Goal: Task Accomplishment & Management: Complete application form

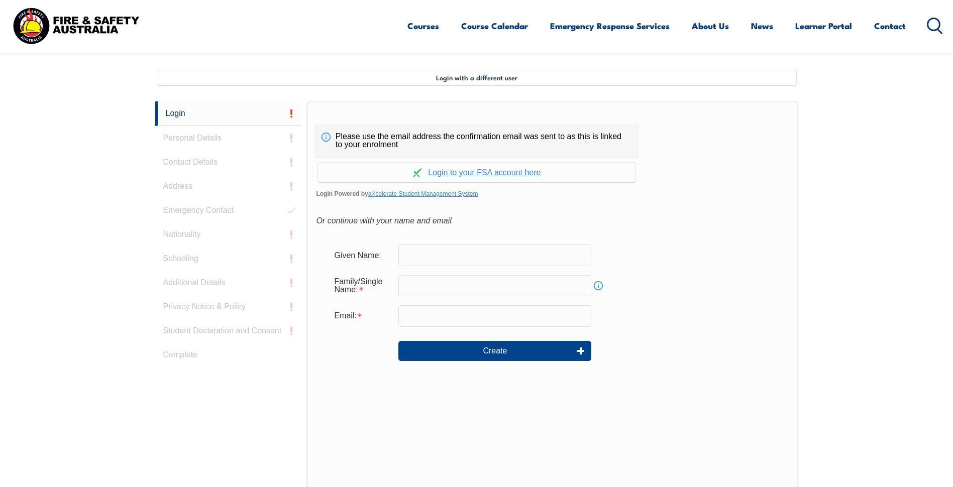
scroll to position [274, 0]
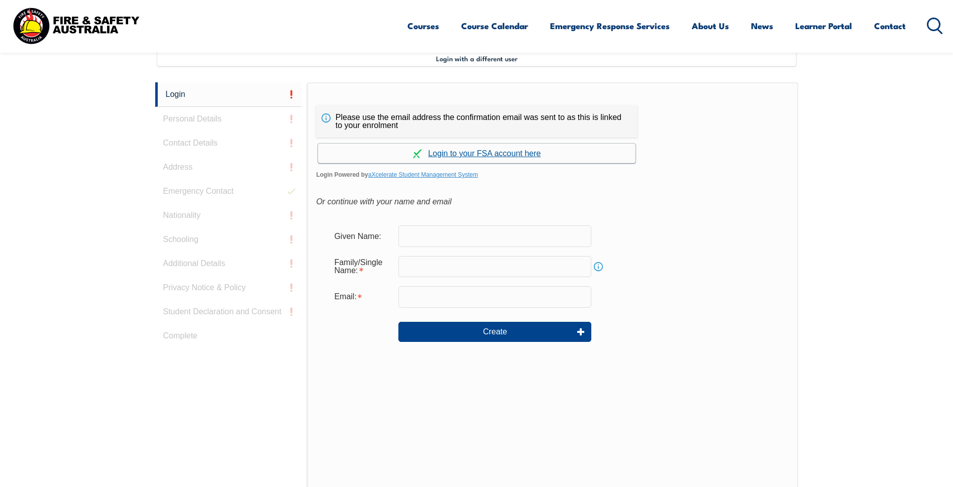
click at [376, 147] on link "Continue with aXcelerate" at bounding box center [476, 154] width 317 height 20
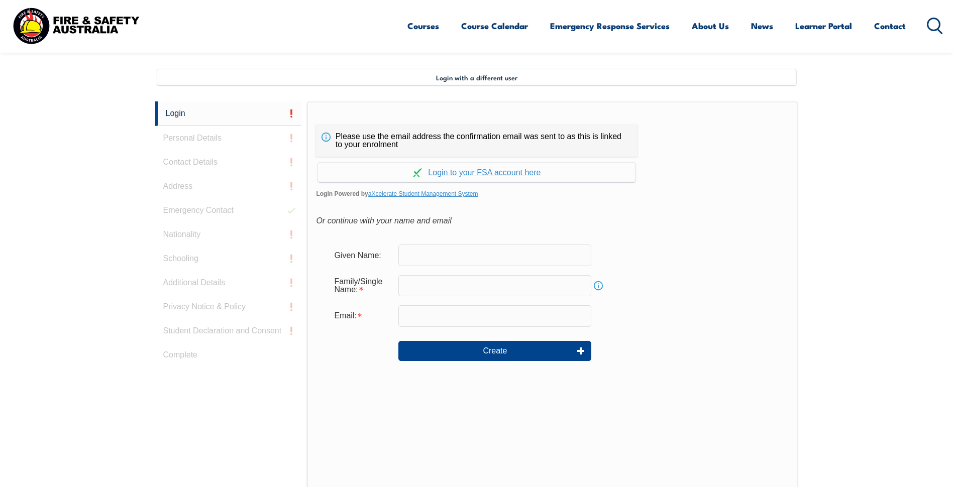
scroll to position [274, 0]
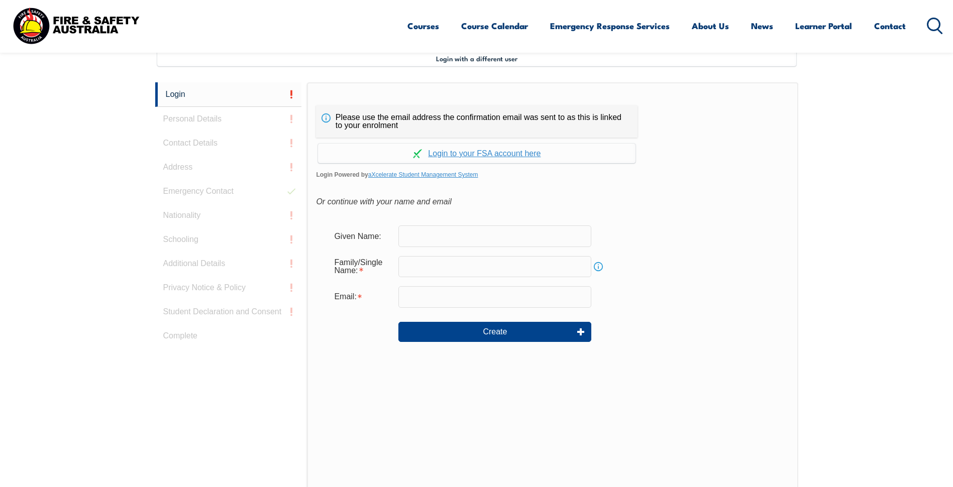
click at [424, 243] on input "text" at bounding box center [494, 236] width 193 height 21
type input "Joel"
type input "Kent"
type input "jkent@penske.com.au"
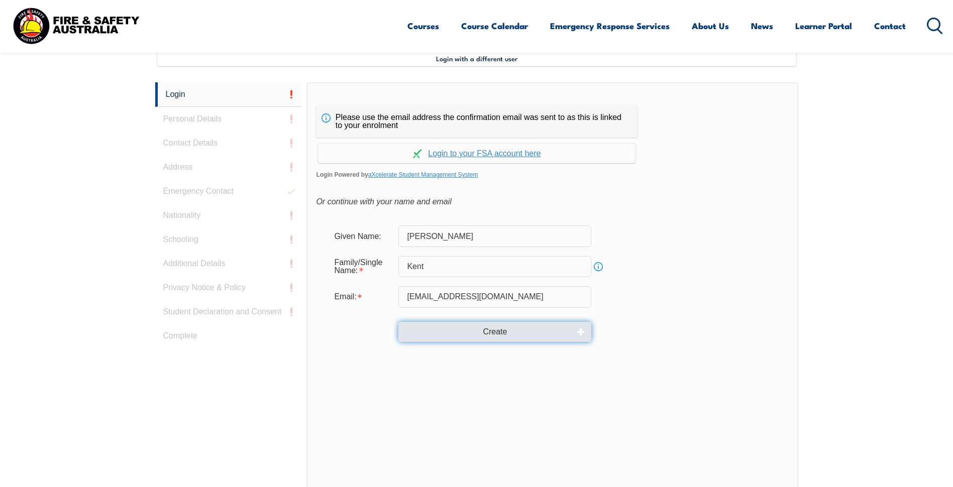
click at [432, 324] on button "Create" at bounding box center [494, 332] width 193 height 20
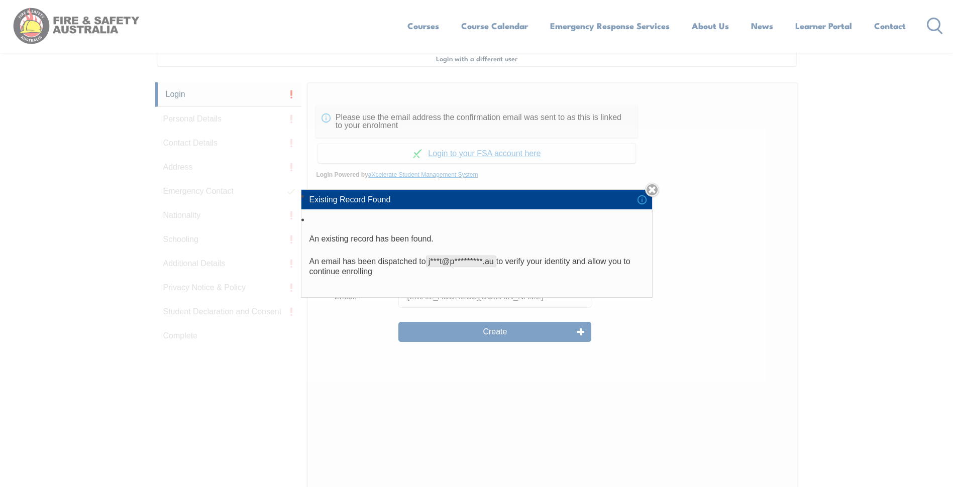
click at [459, 257] on span "j***t@p*********.au" at bounding box center [461, 262] width 70 height 12
click at [642, 196] on li "Existing Record Found" at bounding box center [476, 199] width 351 height 19
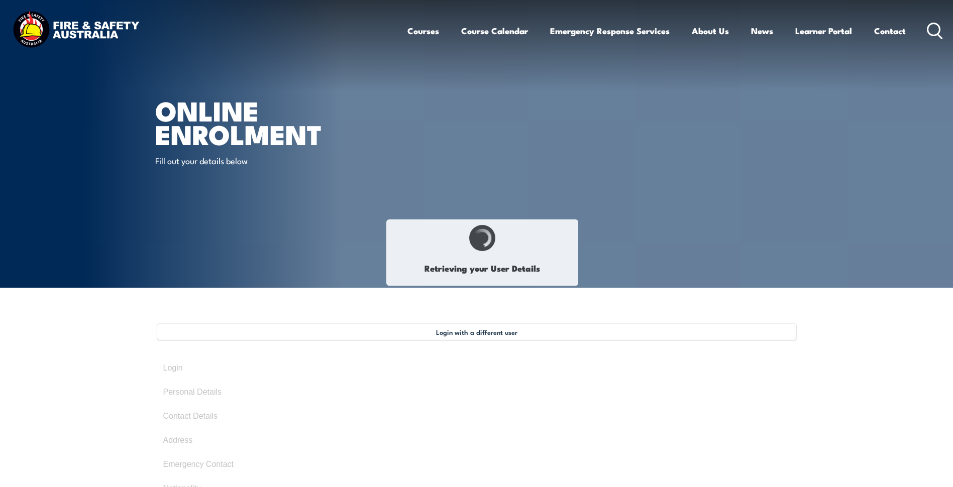
select select "Mr"
type input "brandan"
type input "joel"
type input "kent"
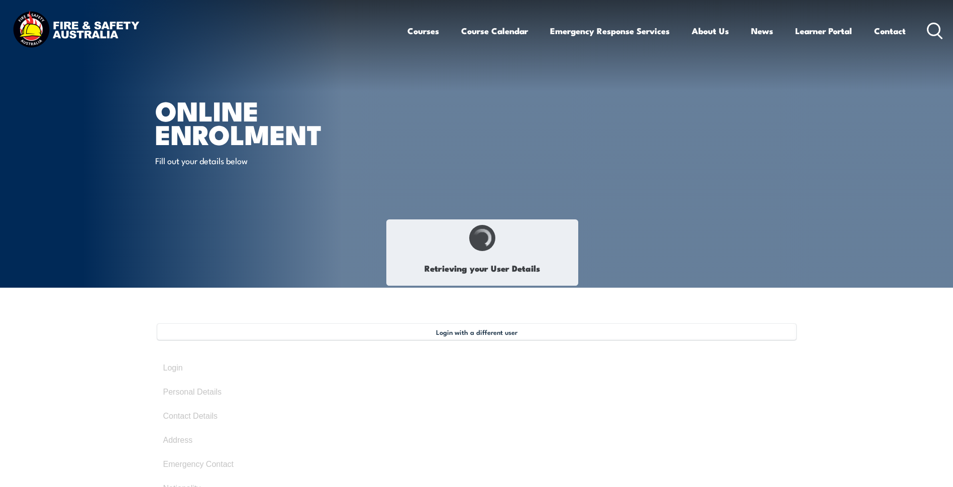
type input "November 15, 1998"
type input "Y7DR6M8AH6"
select select "M"
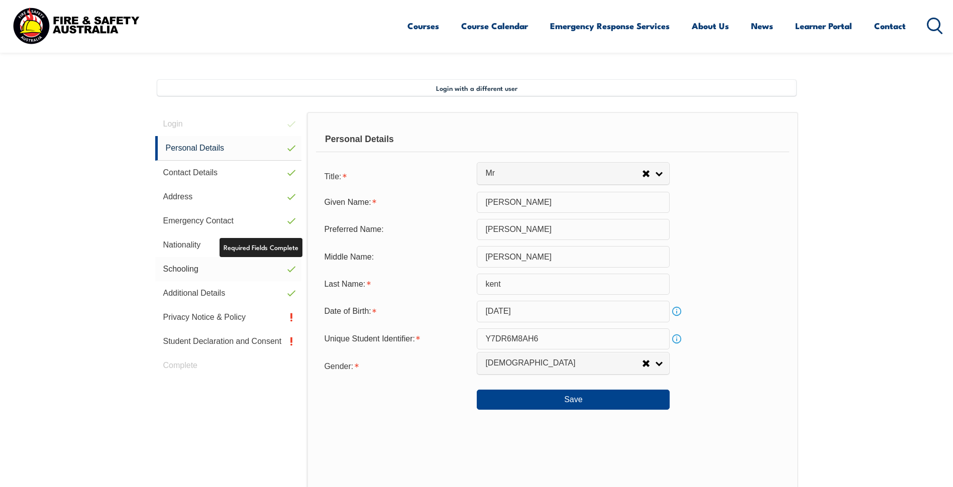
scroll to position [294, 0]
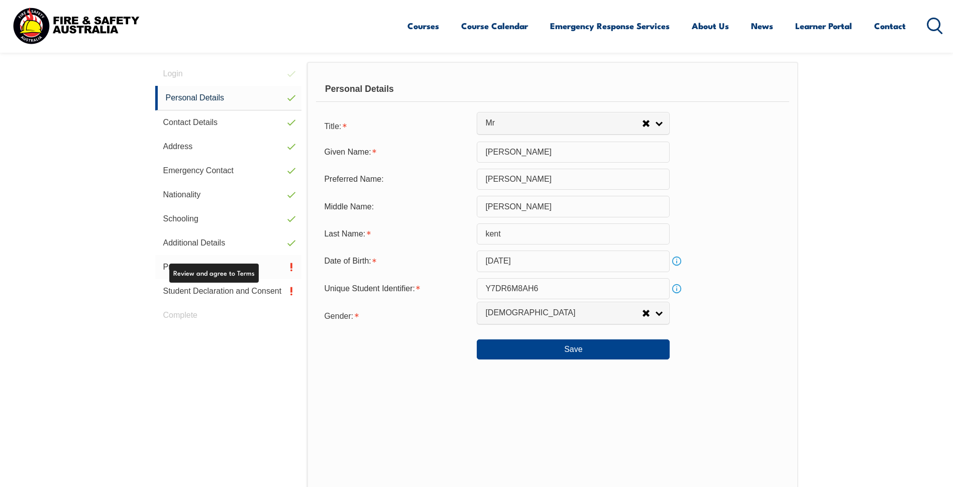
click at [269, 263] on link "Privacy Notice & Policy" at bounding box center [228, 267] width 147 height 24
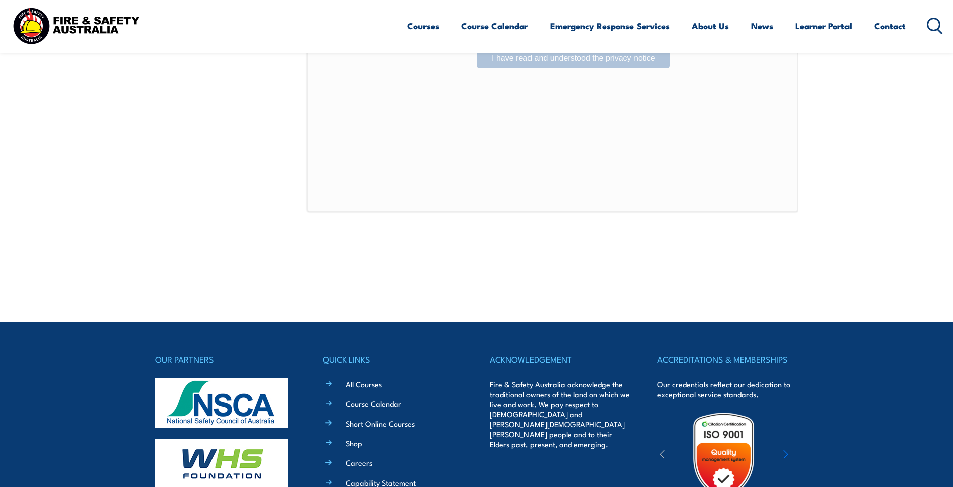
scroll to position [676, 0]
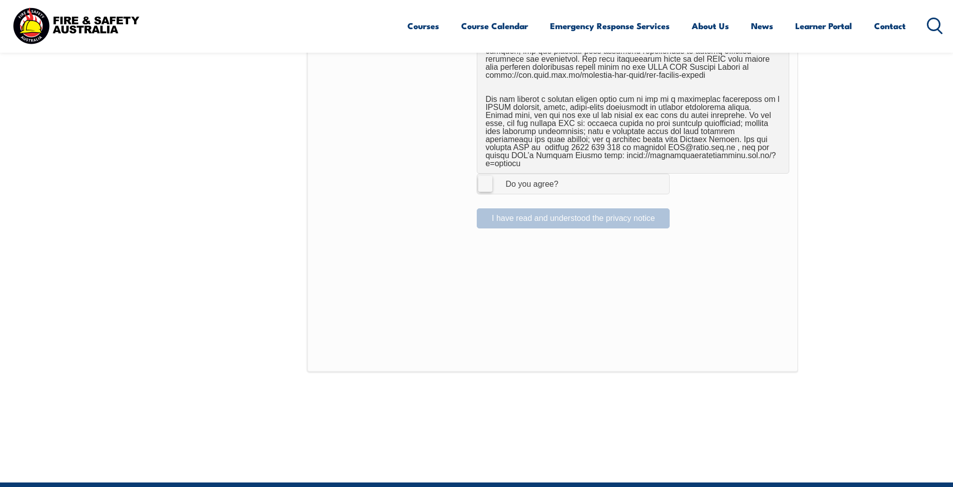
click at [486, 179] on label "I Agree Do you agree?" at bounding box center [573, 184] width 193 height 20
click at [566, 179] on input "I Agree Do you agree?" at bounding box center [574, 183] width 17 height 19
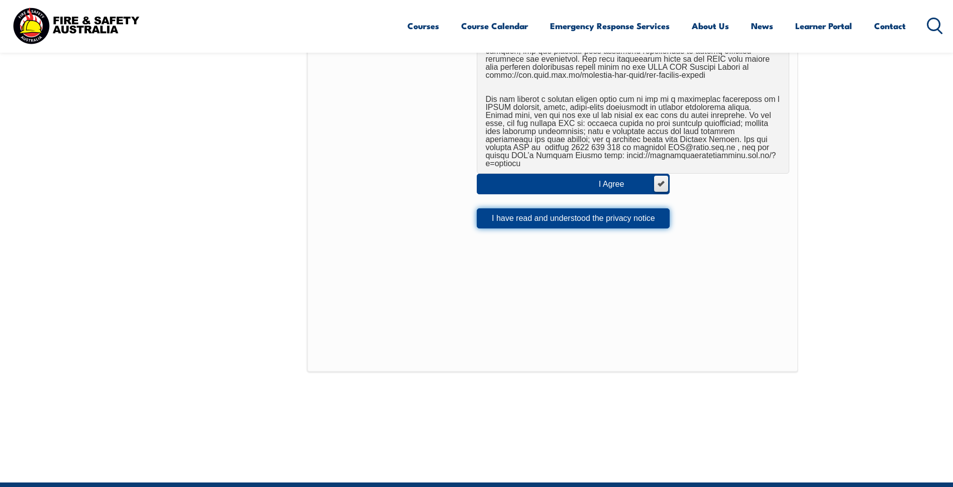
click at [513, 208] on button "I have read and understood the privacy notice" at bounding box center [573, 218] width 193 height 20
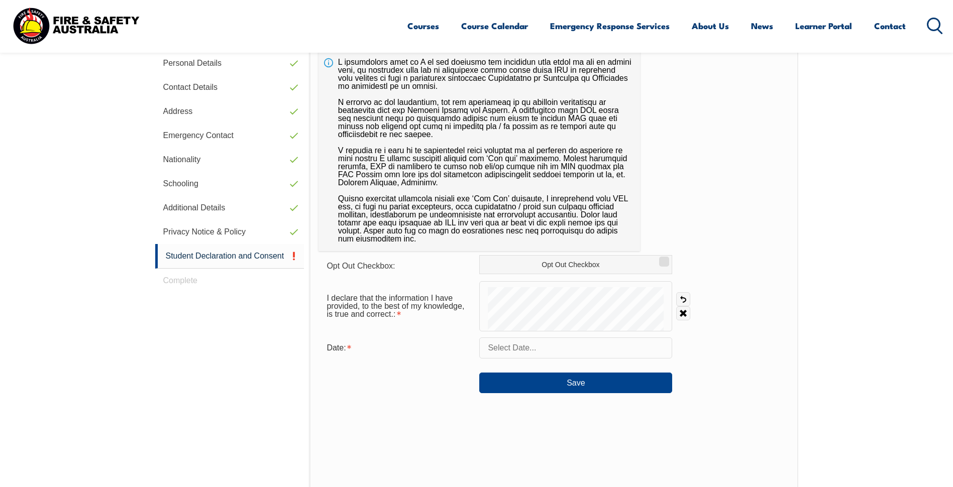
scroll to position [274, 0]
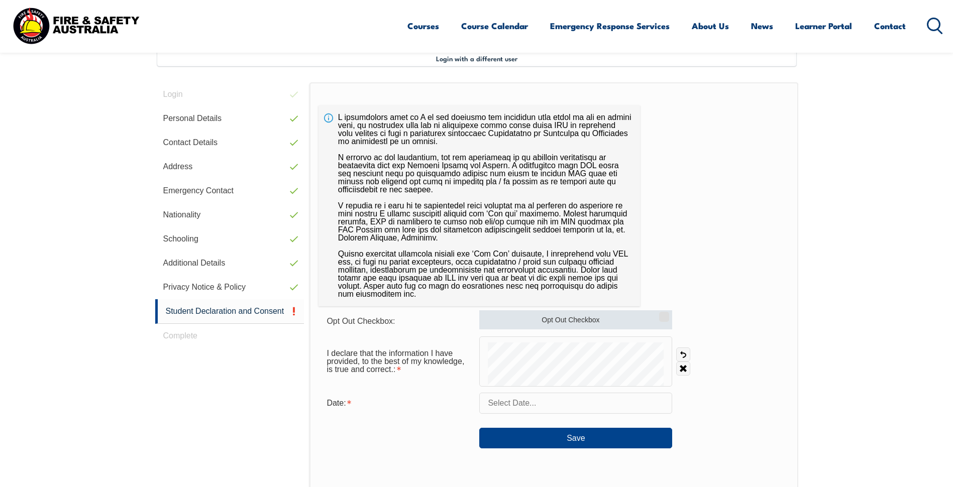
click at [588, 319] on label "Opt Out Checkbox" at bounding box center [575, 319] width 193 height 19
click at [660, 314] on input "Opt Out Checkbox" at bounding box center [663, 313] width 6 height 1
checkbox input "true"
click at [502, 394] on input "text" at bounding box center [575, 403] width 193 height 21
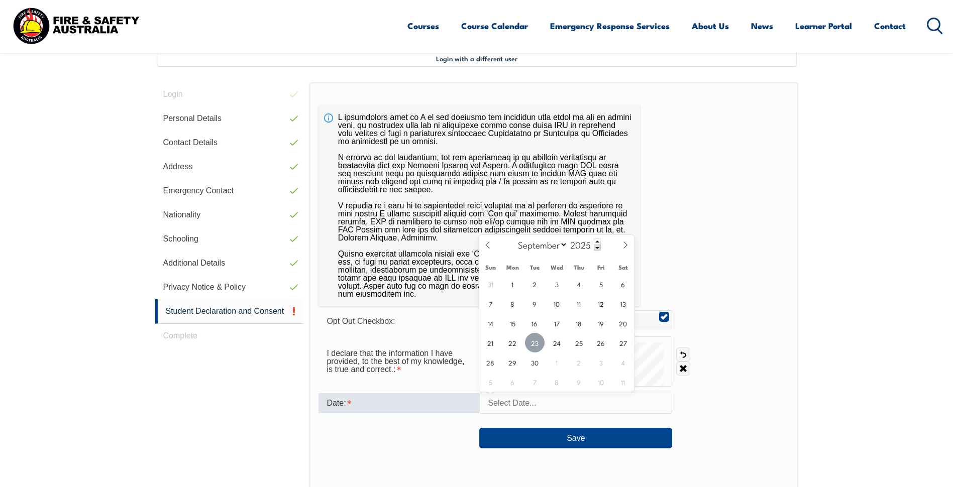
click at [539, 344] on span "23" at bounding box center [535, 343] width 20 height 20
type input "September 23, 2025"
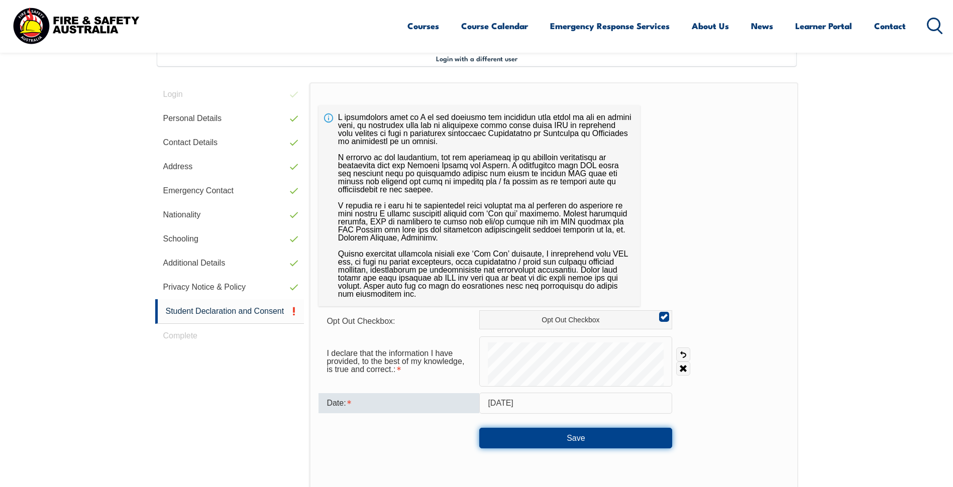
click at [560, 431] on button "Save" at bounding box center [575, 438] width 193 height 20
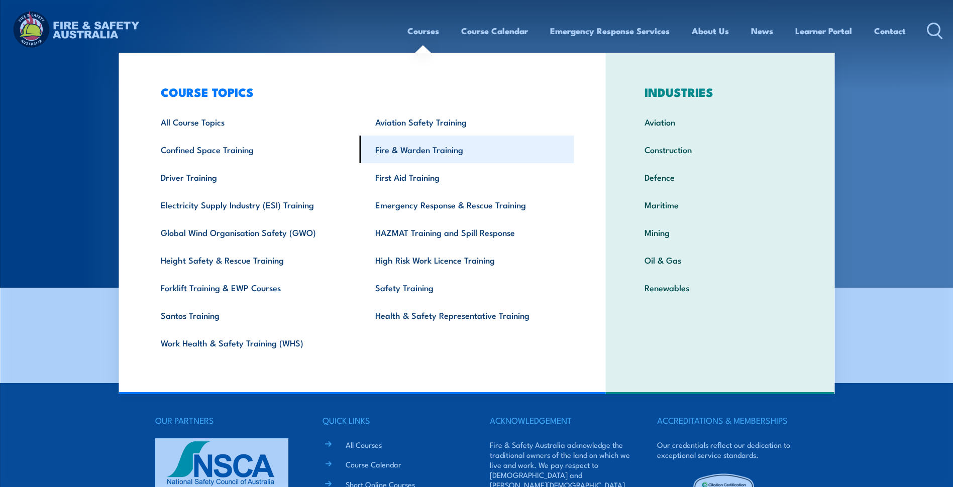
click at [439, 153] on link "Fire & Warden Training" at bounding box center [467, 150] width 214 height 28
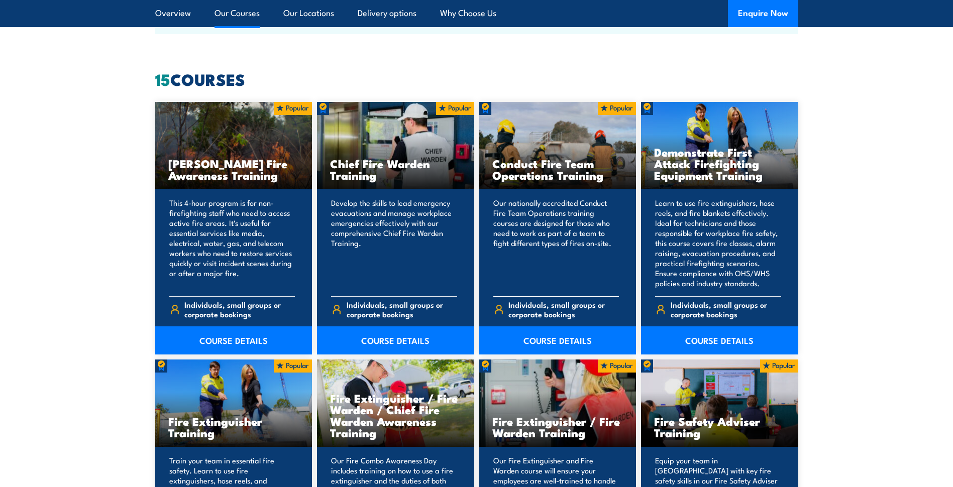
scroll to position [753, 0]
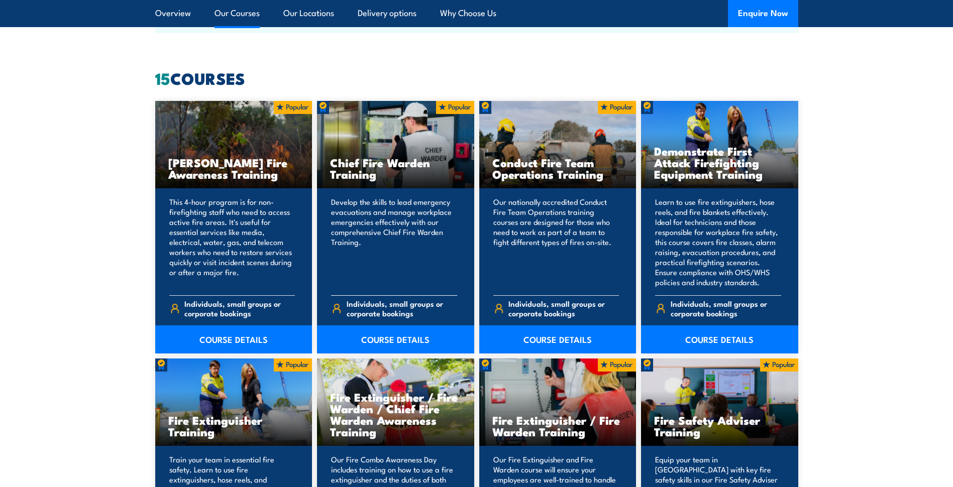
click at [383, 171] on h3 "Chief Fire Warden Training" at bounding box center [395, 168] width 131 height 23
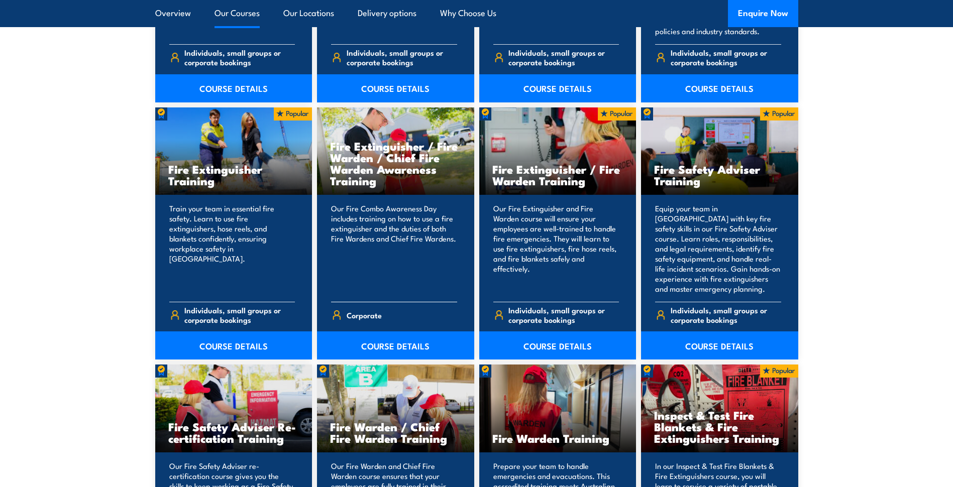
scroll to position [904, 0]
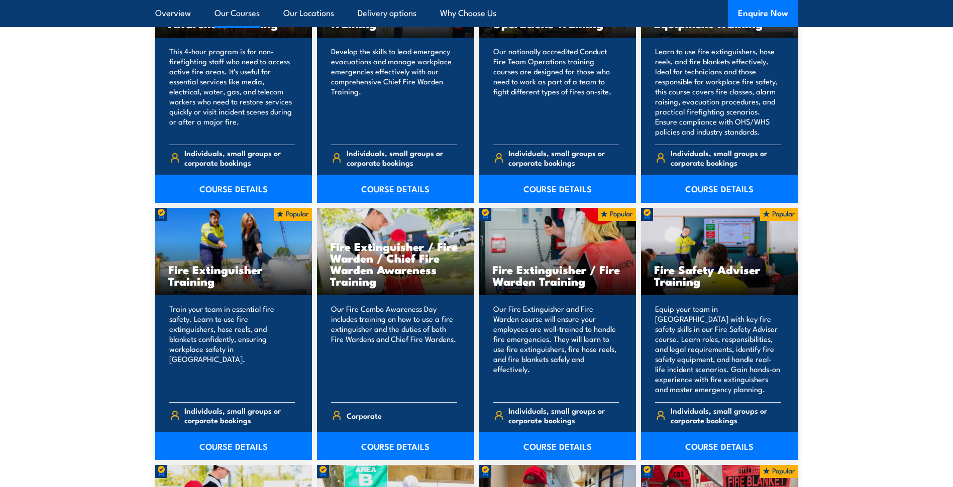
click at [418, 195] on link "COURSE DETAILS" at bounding box center [395, 189] width 157 height 28
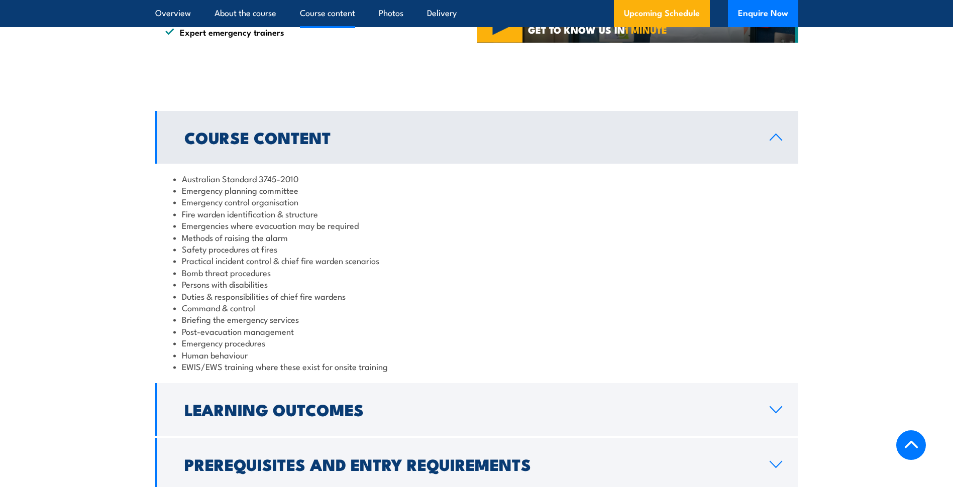
scroll to position [954, 0]
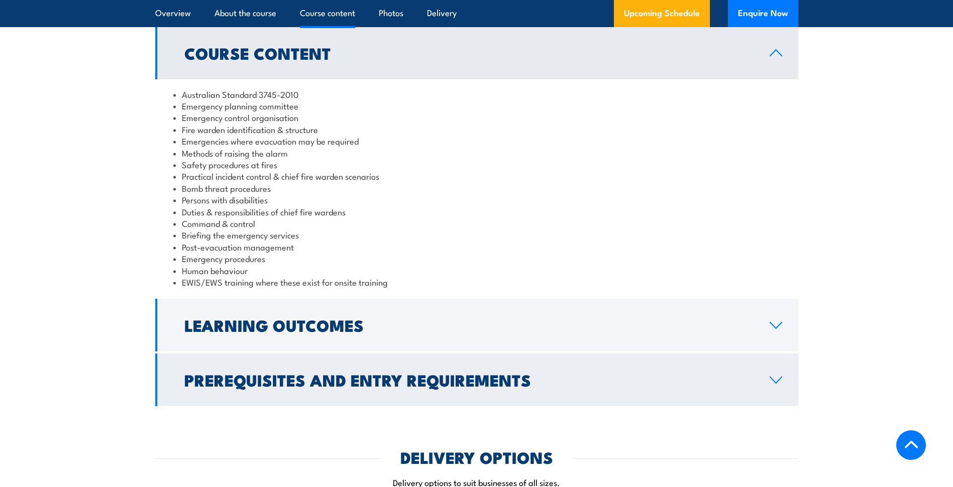
click at [356, 374] on h2 "Prerequisites and Entry Requirements" at bounding box center [468, 380] width 569 height 14
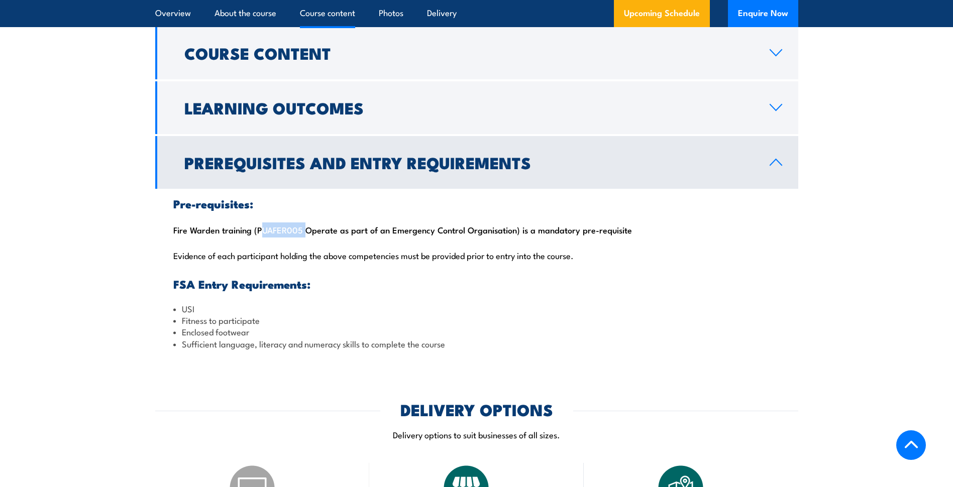
drag, startPoint x: 255, startPoint y: 230, endPoint x: 301, endPoint y: 224, distance: 46.5
click at [301, 224] on div "Pre-requisites: Fire Warden training (PUAFER005 Operate as part of an Emergency…" at bounding box center [476, 274] width 643 height 170
copy div "PUAFER005"
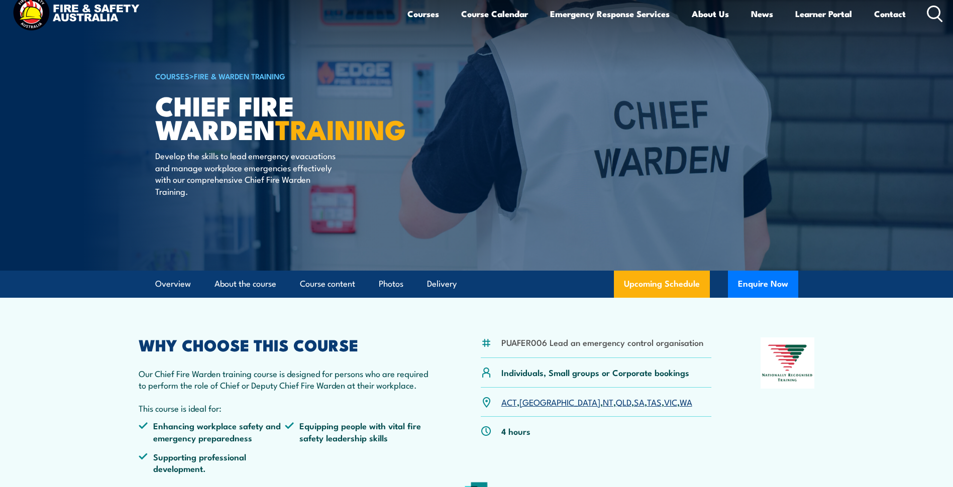
scroll to position [0, 0]
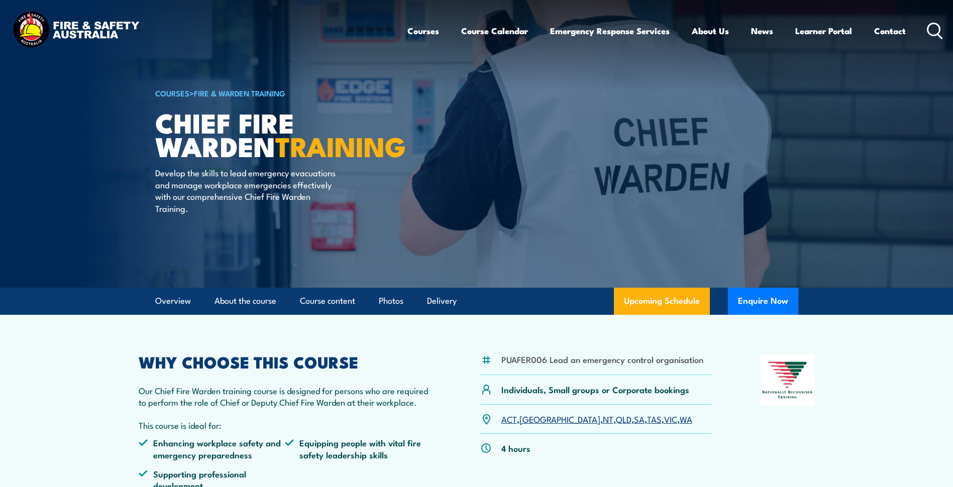
click at [937, 32] on icon at bounding box center [935, 31] width 16 height 17
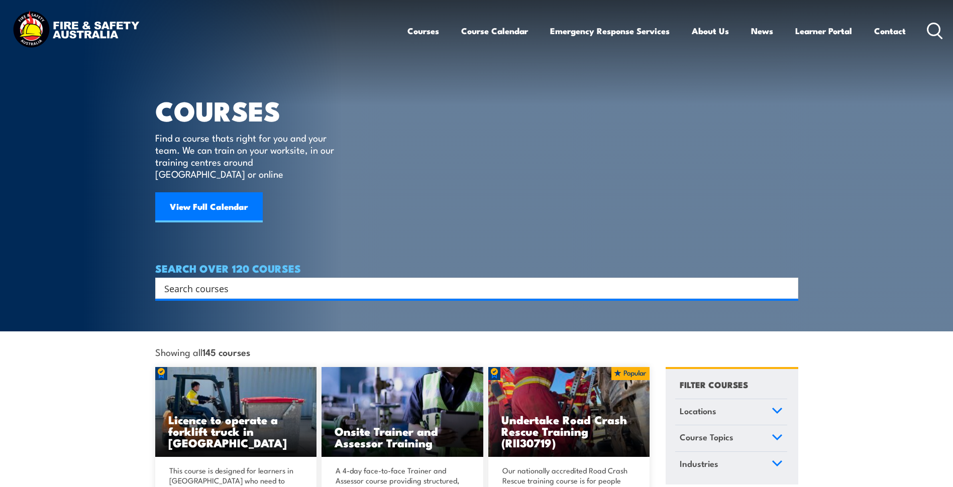
click at [263, 281] on input "Search input" at bounding box center [470, 288] width 612 height 15
paste input "PUAFER005"
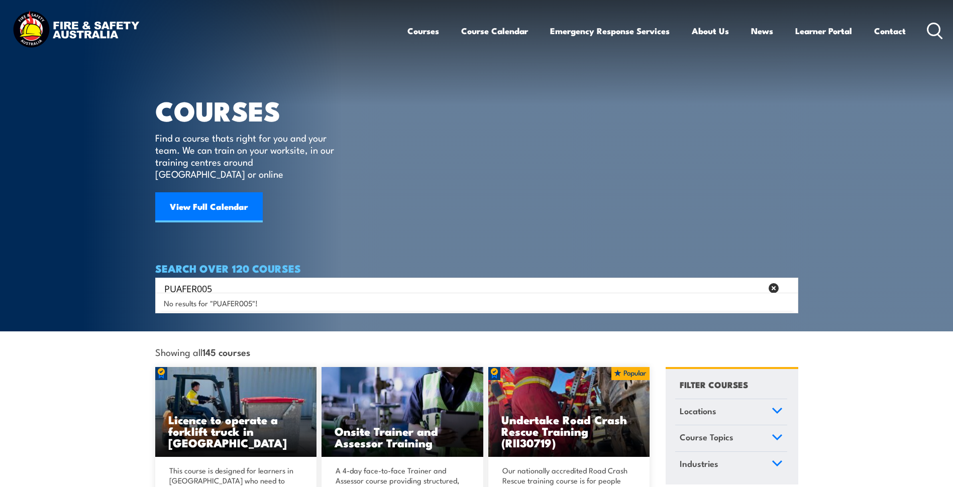
type input "PUAFER005"
click at [200, 310] on div "No results for "PUAFER005"!" at bounding box center [477, 303] width 638 height 16
click at [228, 281] on input "PUAFER005" at bounding box center [463, 288] width 598 height 15
click at [223, 298] on span "No results for "PUAFER005"!" at bounding box center [211, 303] width 94 height 10
click at [235, 281] on input "PUAFER005" at bounding box center [463, 288] width 598 height 15
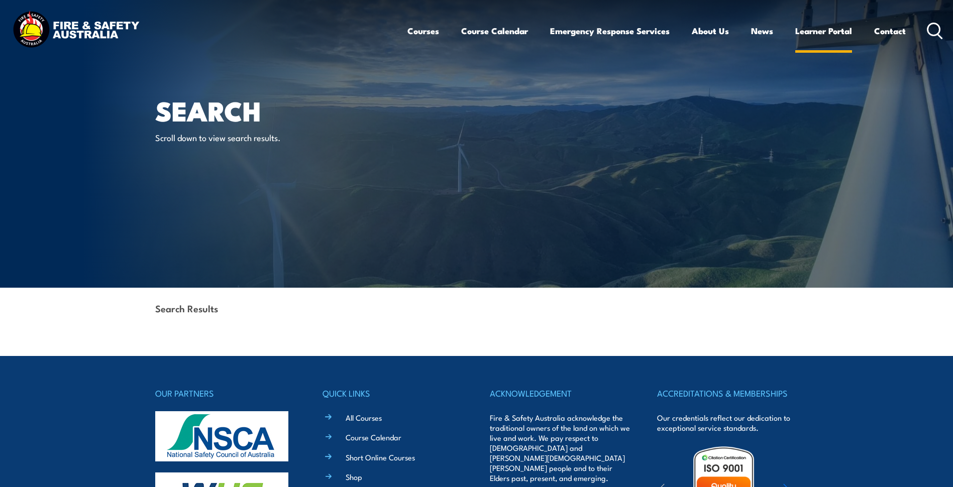
click at [846, 28] on link "Learner Portal" at bounding box center [823, 31] width 57 height 27
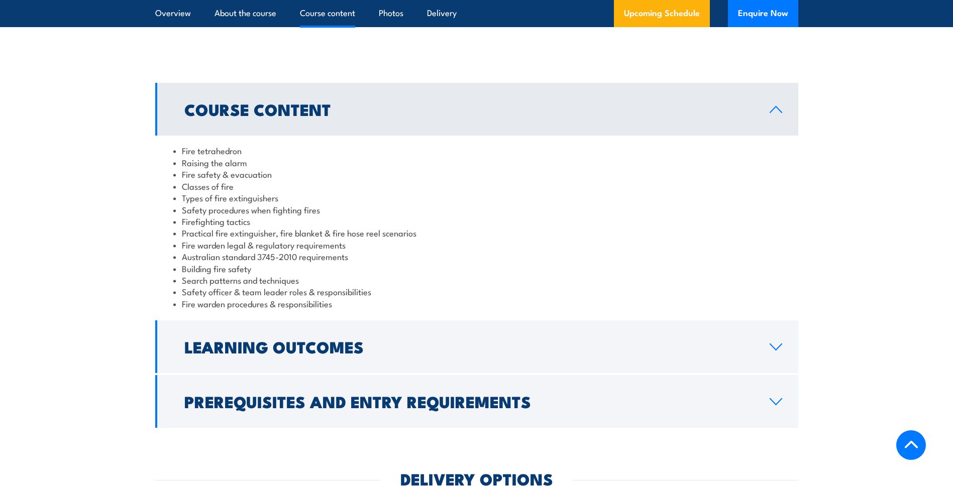
scroll to position [904, 0]
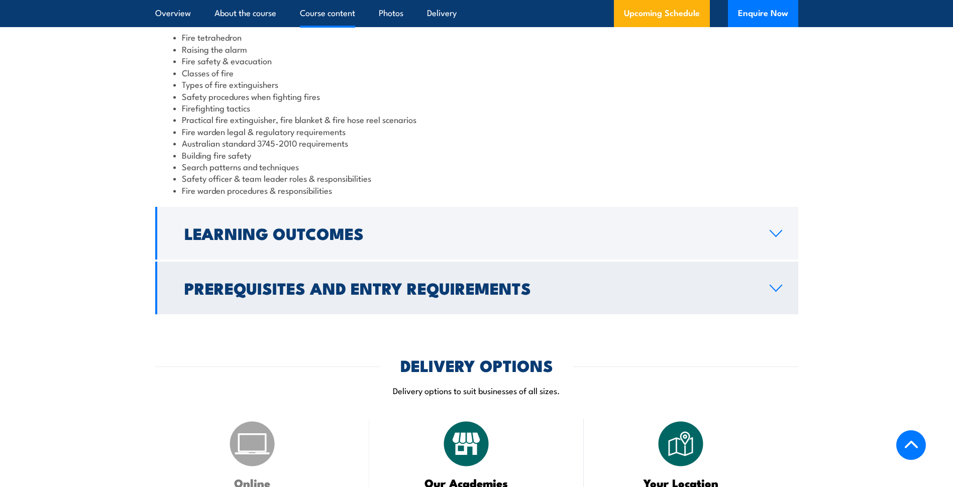
click at [433, 300] on link "Prerequisites and Entry Requirements" at bounding box center [476, 288] width 643 height 53
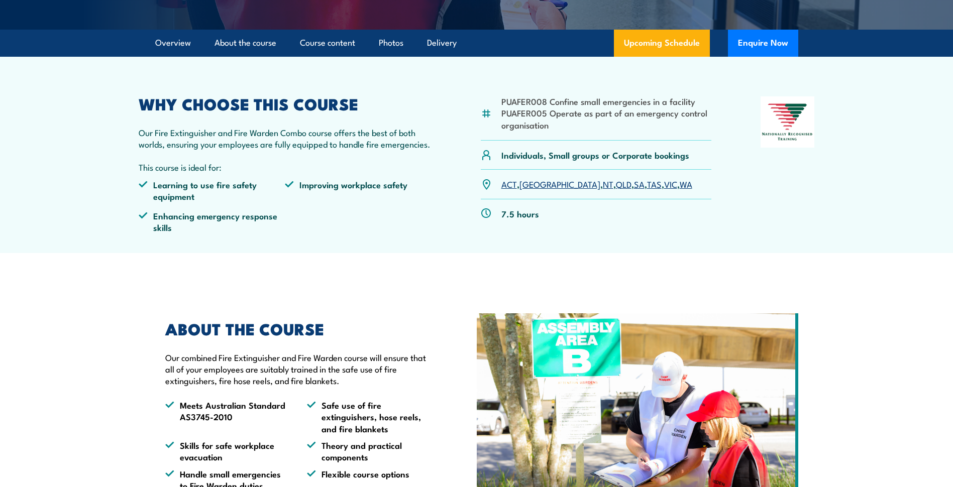
scroll to position [301, 0]
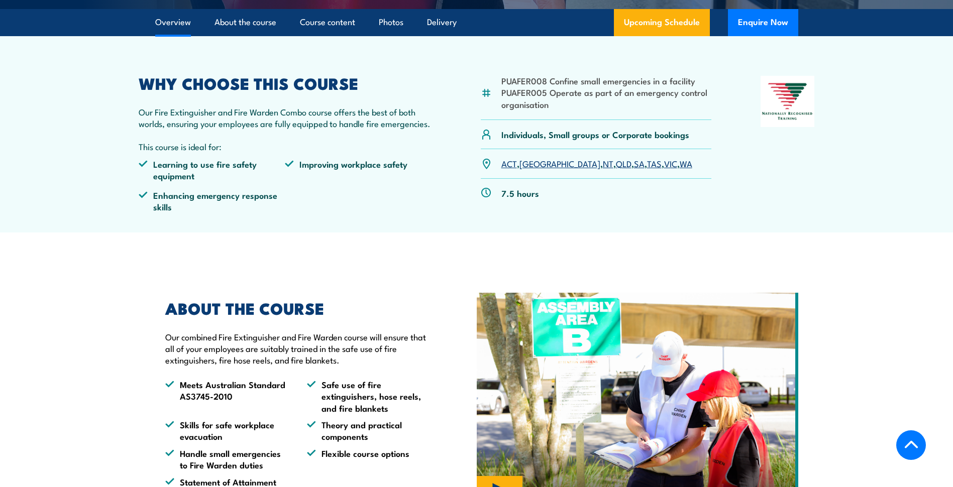
click at [170, 192] on li "Enhancing emergency response skills" at bounding box center [212, 201] width 147 height 24
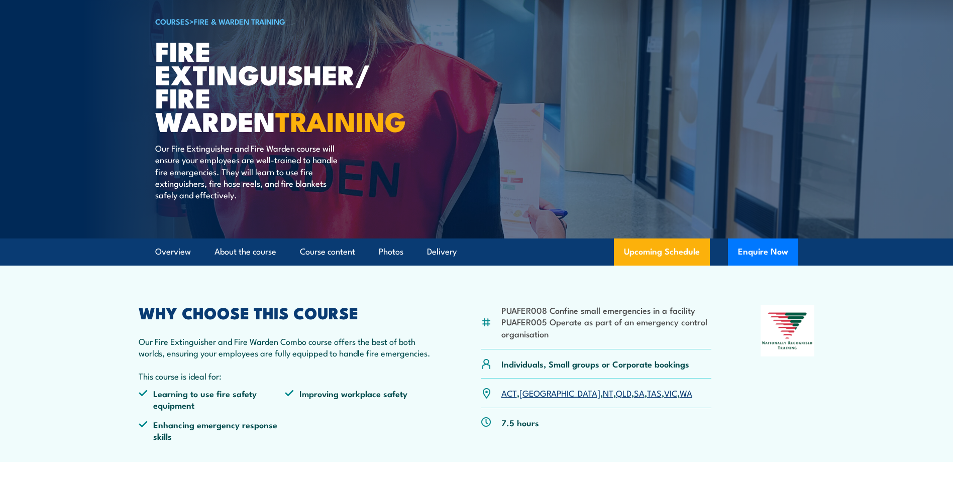
scroll to position [0, 0]
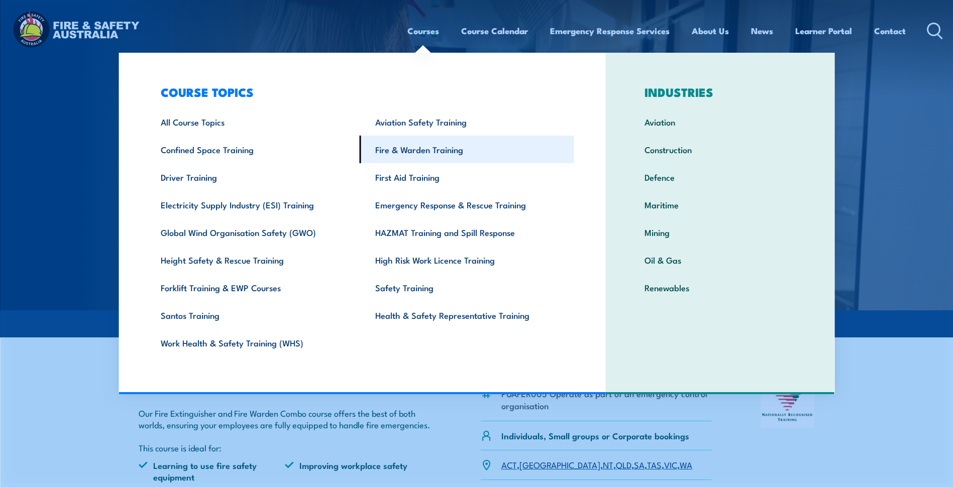
click at [414, 150] on link "Fire & Warden Training" at bounding box center [467, 150] width 214 height 28
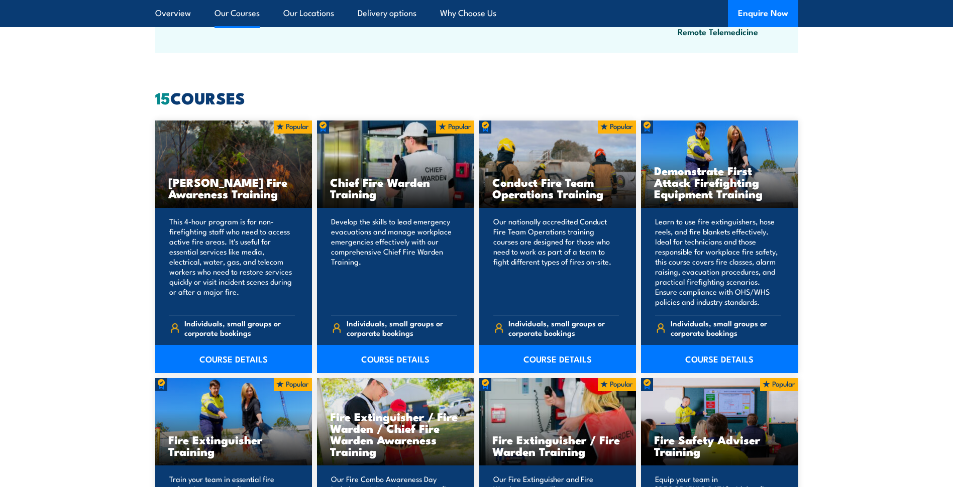
scroll to position [753, 0]
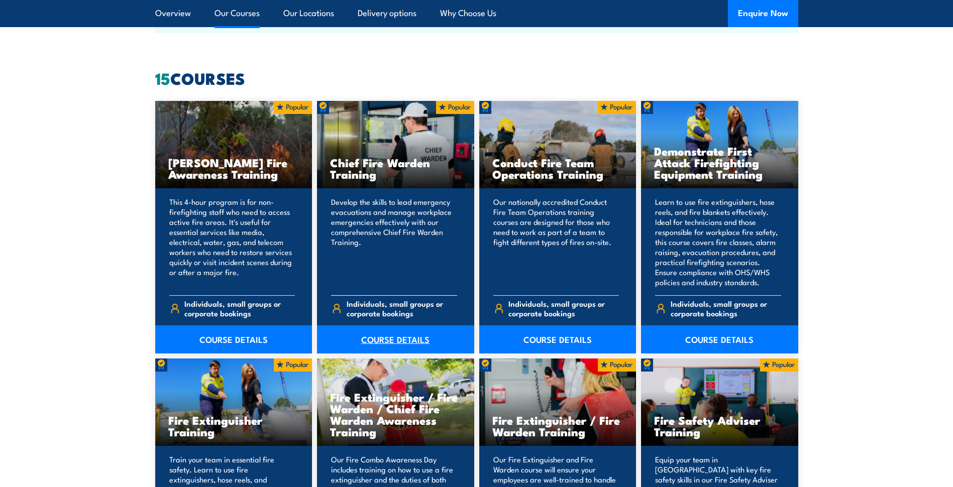
click at [393, 340] on link "COURSE DETAILS" at bounding box center [395, 339] width 157 height 28
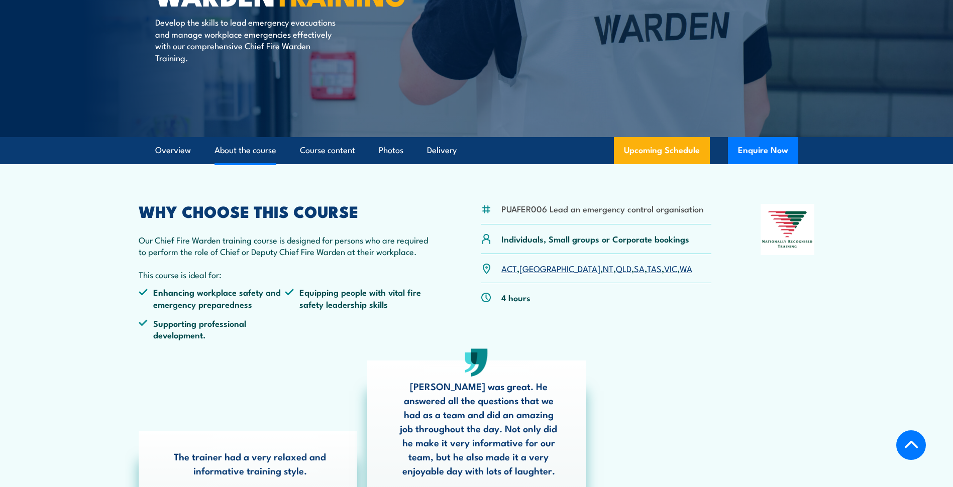
scroll to position [201, 0]
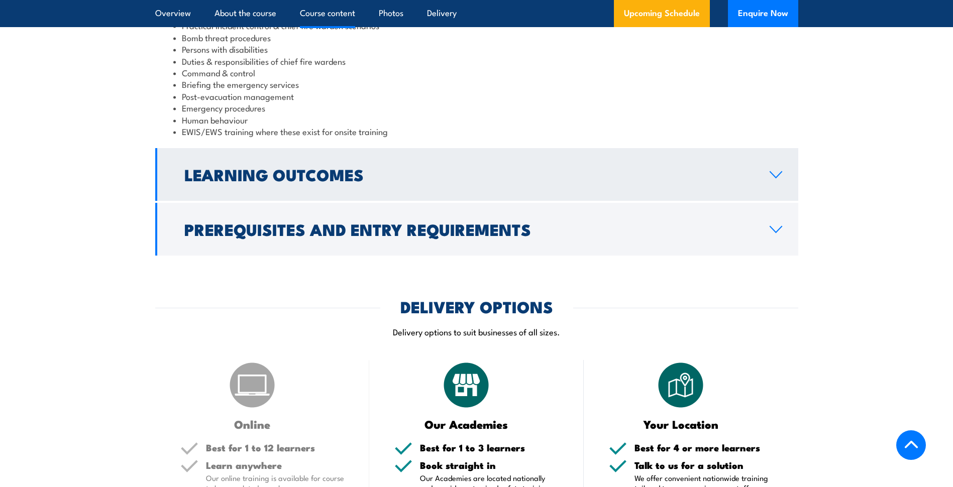
click at [295, 181] on h2 "Learning Outcomes" at bounding box center [468, 174] width 569 height 14
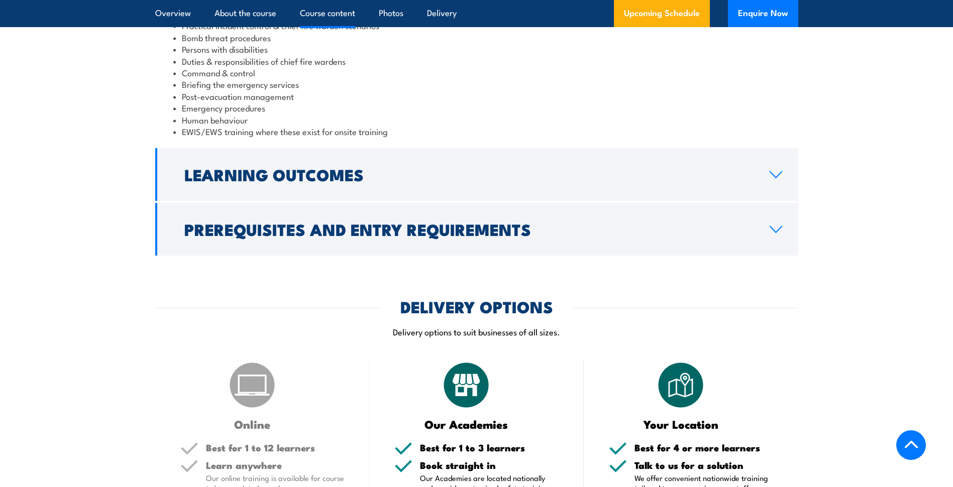
scroll to position [1045, 0]
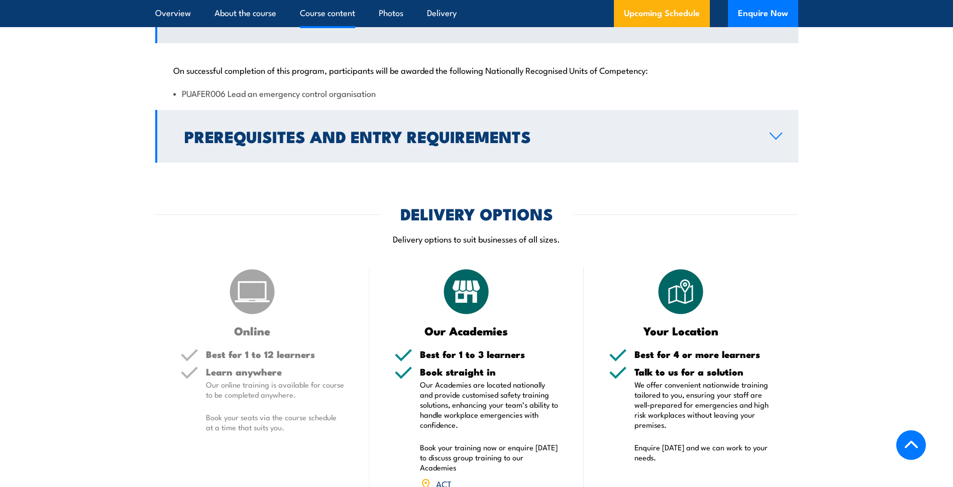
click at [483, 143] on h2 "Prerequisites and Entry Requirements" at bounding box center [468, 136] width 569 height 14
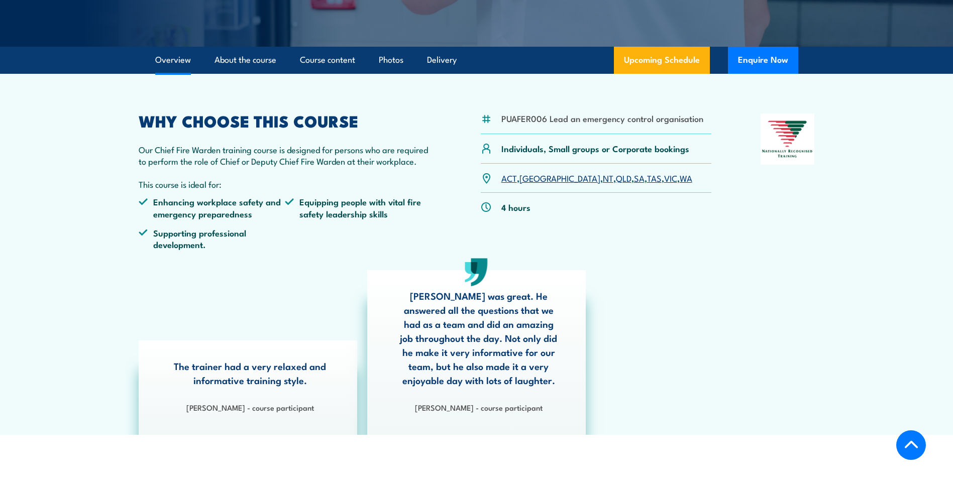
scroll to position [242, 0]
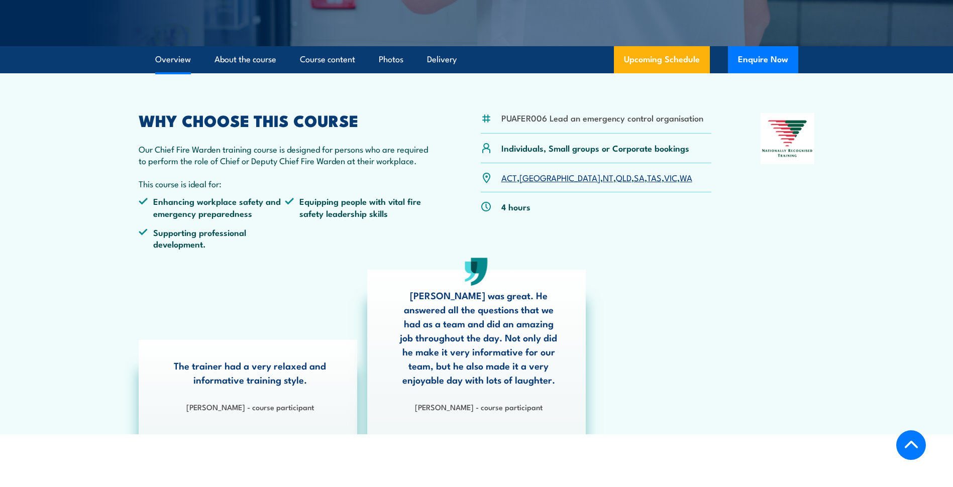
click at [527, 121] on li "PUAFER006 Lead an emergency control organisation" at bounding box center [602, 118] width 202 height 12
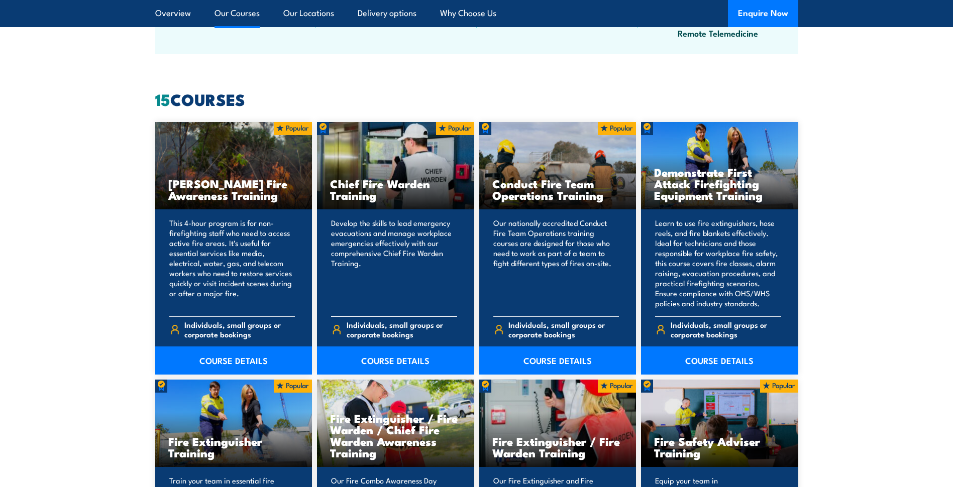
scroll to position [840, 0]
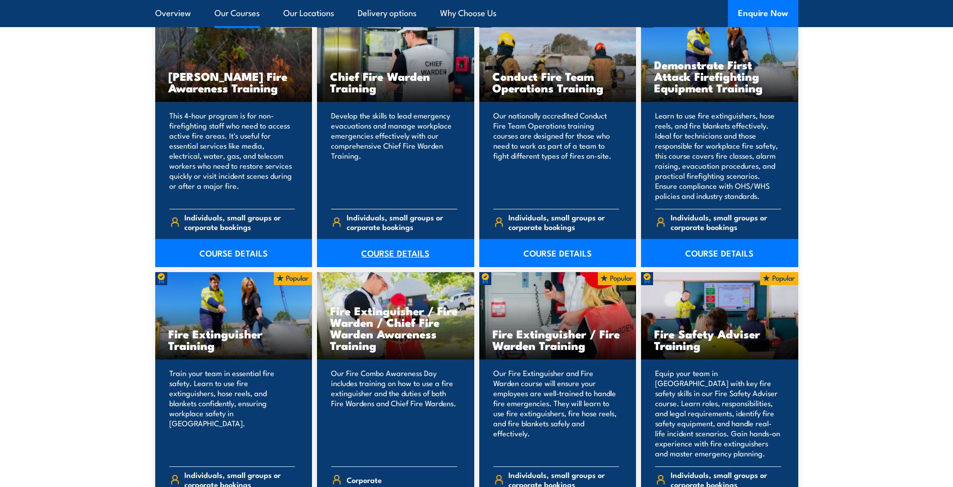
click at [391, 249] on link "COURSE DETAILS" at bounding box center [395, 253] width 157 height 28
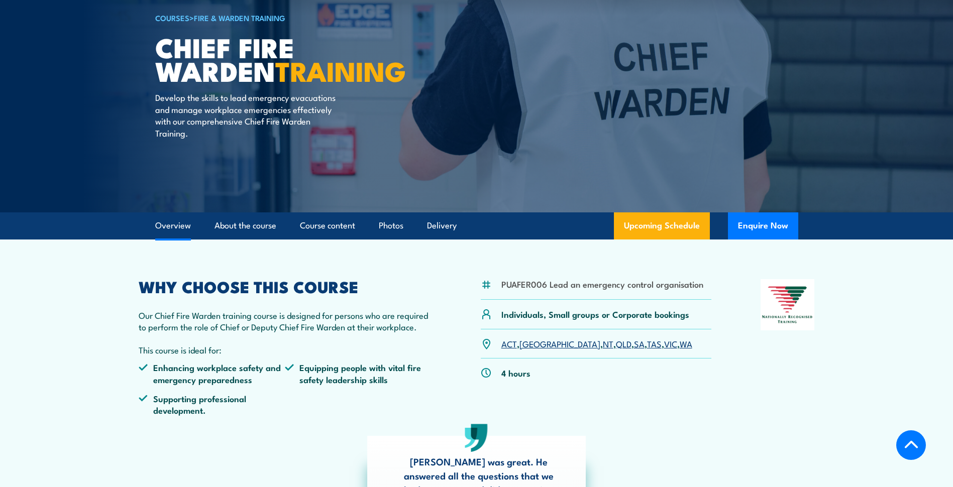
scroll to position [301, 0]
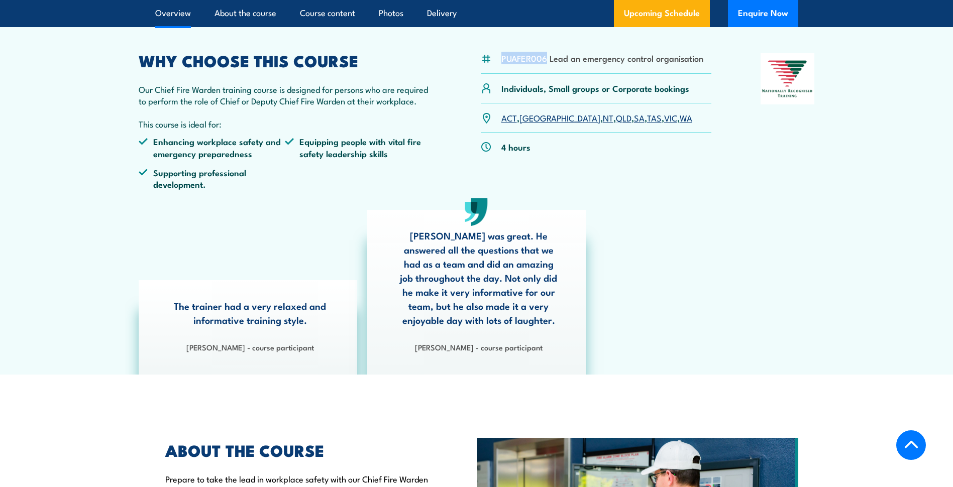
drag, startPoint x: 547, startPoint y: 60, endPoint x: 503, endPoint y: 61, distance: 43.7
click at [503, 61] on li "PUAFER006 Lead an emergency control organisation" at bounding box center [602, 58] width 202 height 12
copy li "PUAFER006"
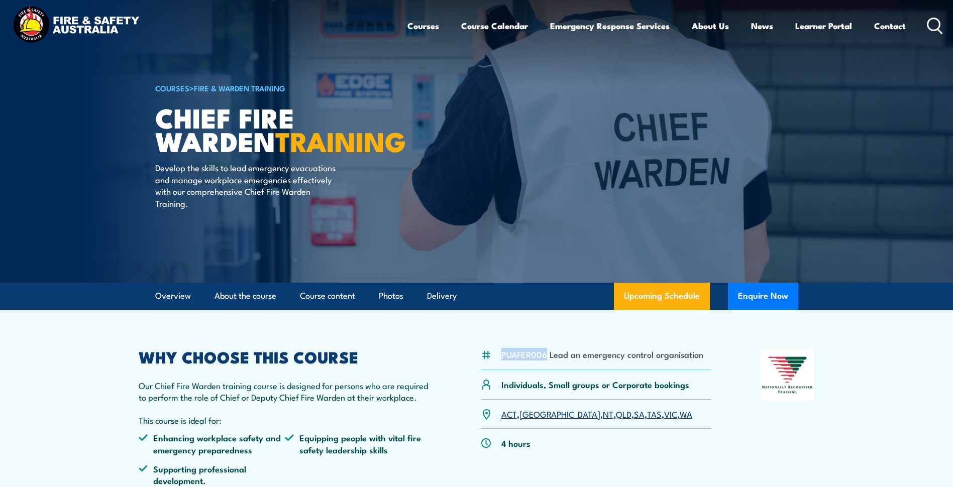
scroll to position [0, 0]
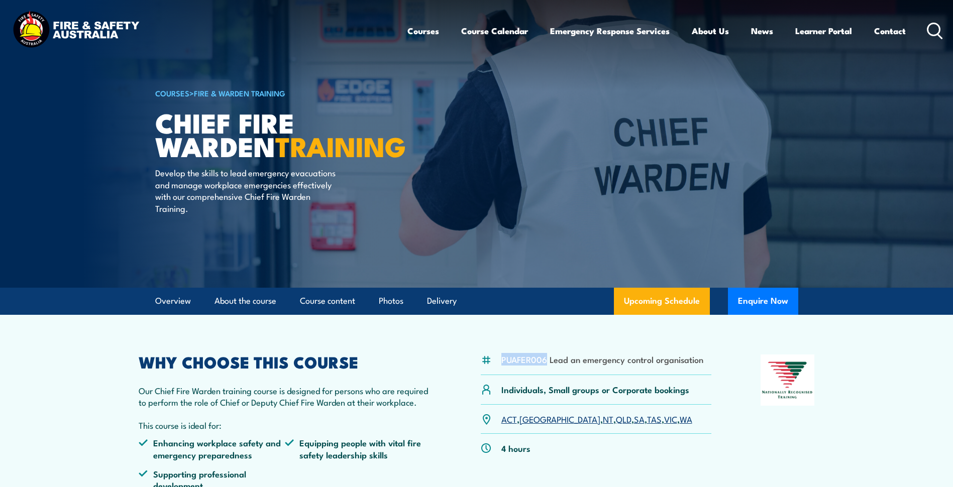
click at [939, 30] on circle at bounding box center [934, 29] width 12 height 12
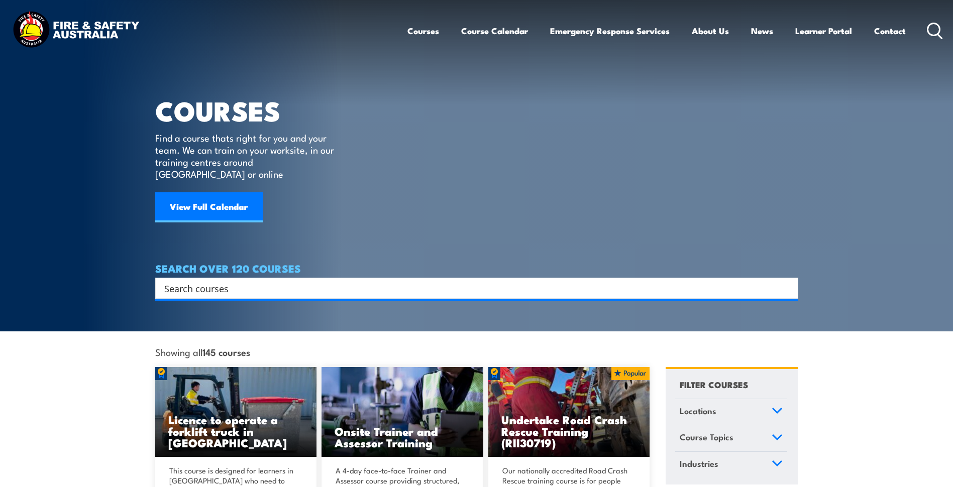
click at [181, 281] on input "Search input" at bounding box center [470, 288] width 612 height 15
paste input "PUAFER006"
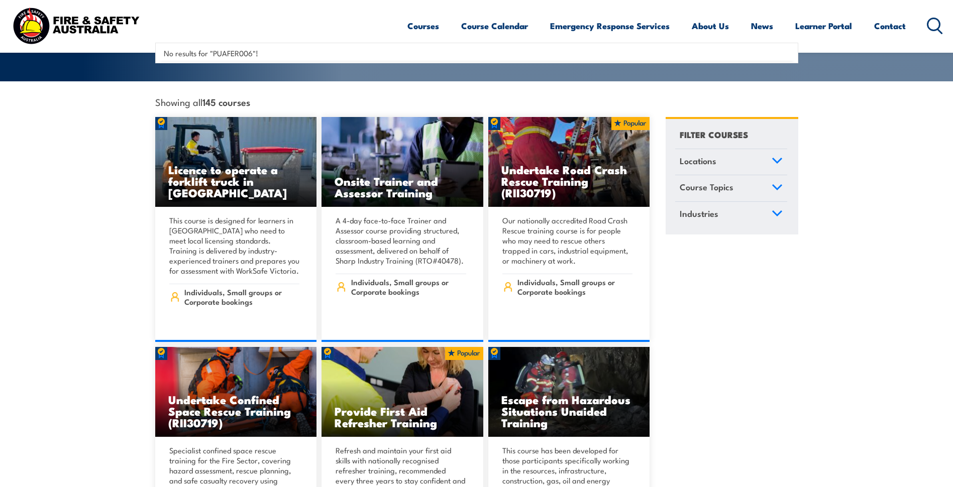
scroll to position [251, 0]
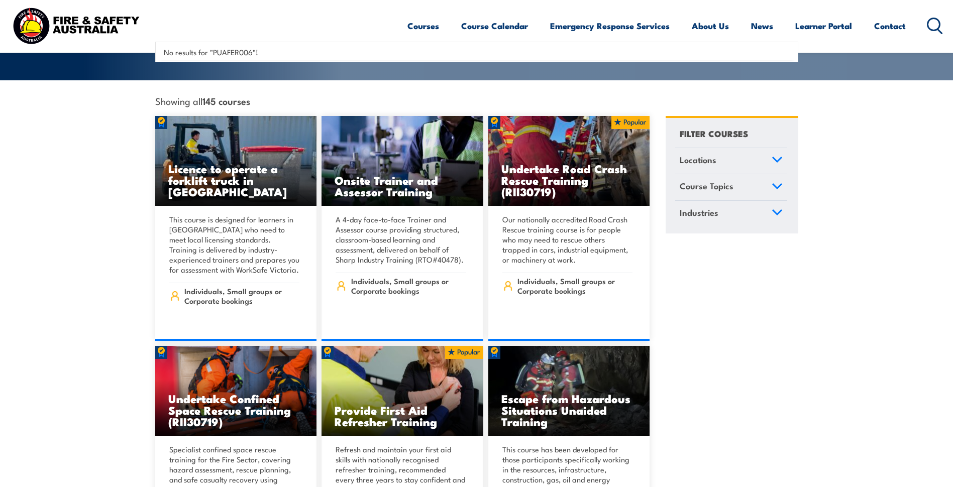
type input "PUAFER006"
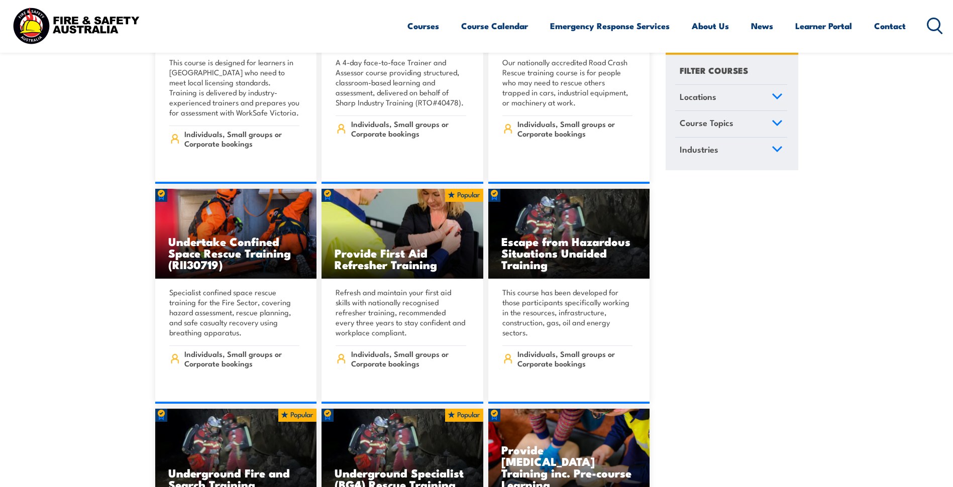
scroll to position [603, 0]
